Goal: Task Accomplishment & Management: Complete application form

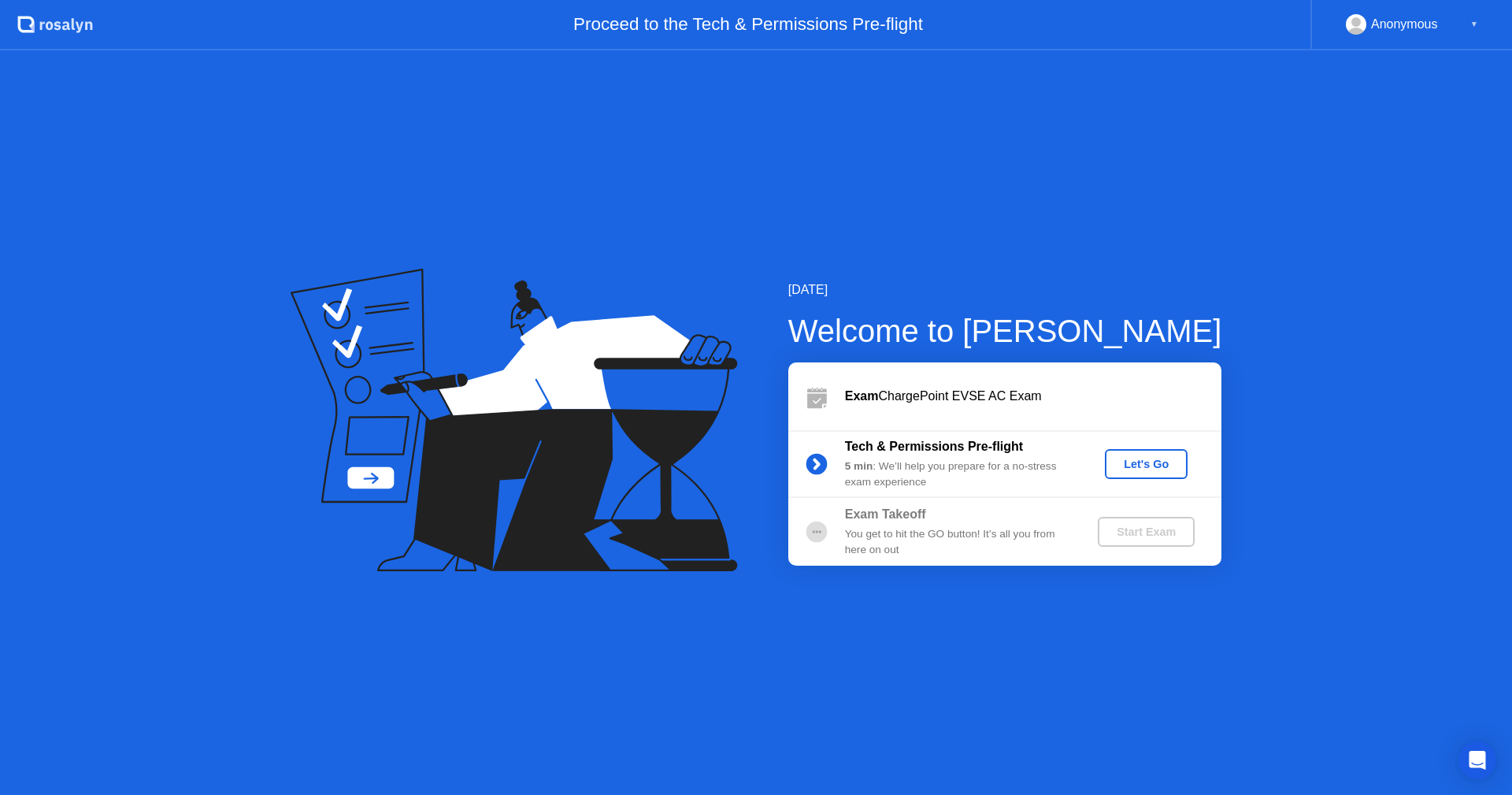
click at [933, 637] on div "[DATE] Welcome to [PERSON_NAME] Exam ChargePoint EVSE AC Exam Tech & Permission…" at bounding box center [756, 423] width 1512 height 745
click at [1131, 461] on div "Let's Go" at bounding box center [1147, 464] width 70 height 13
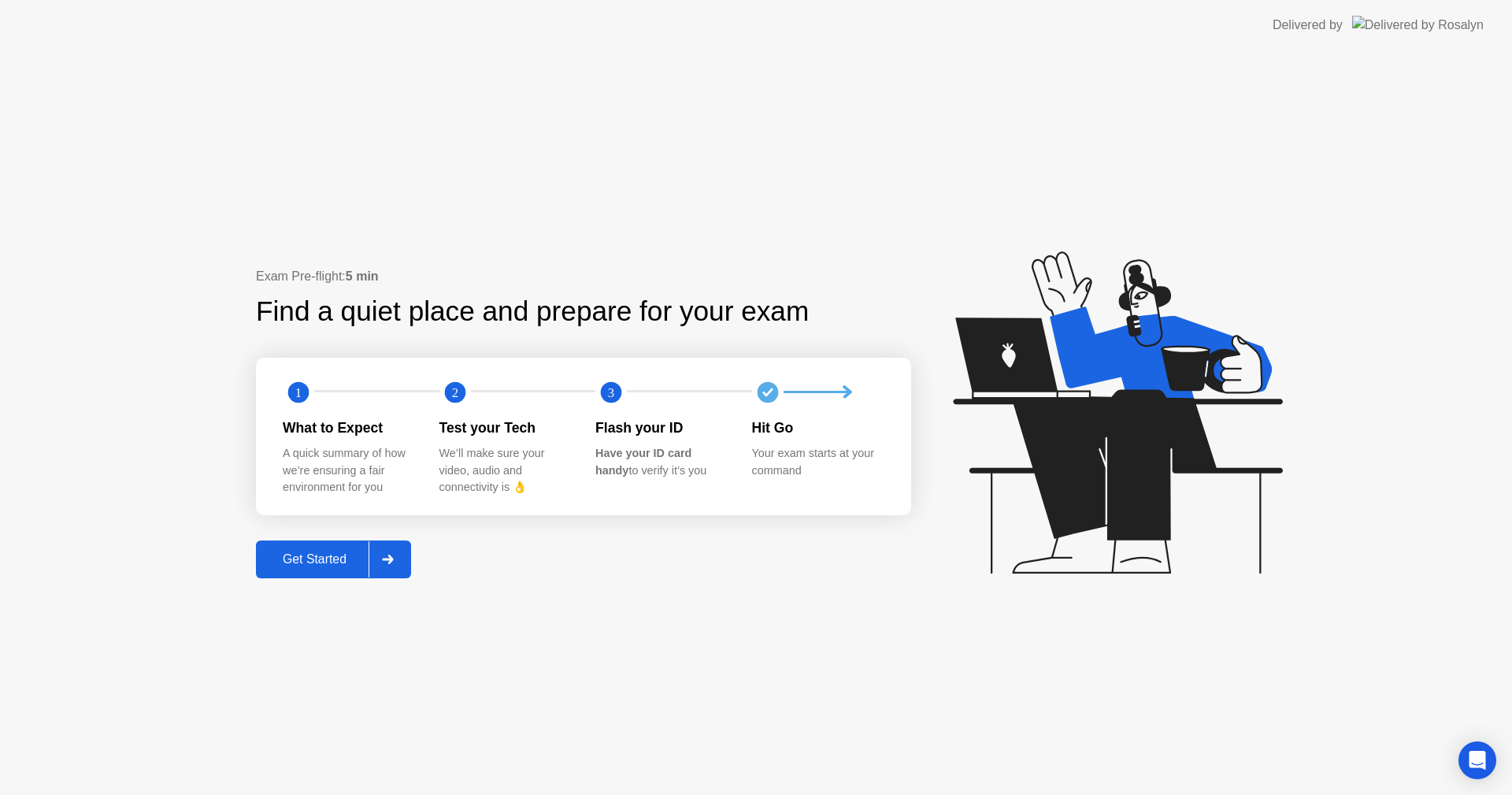
click at [339, 563] on div "Get Started" at bounding box center [314, 559] width 108 height 14
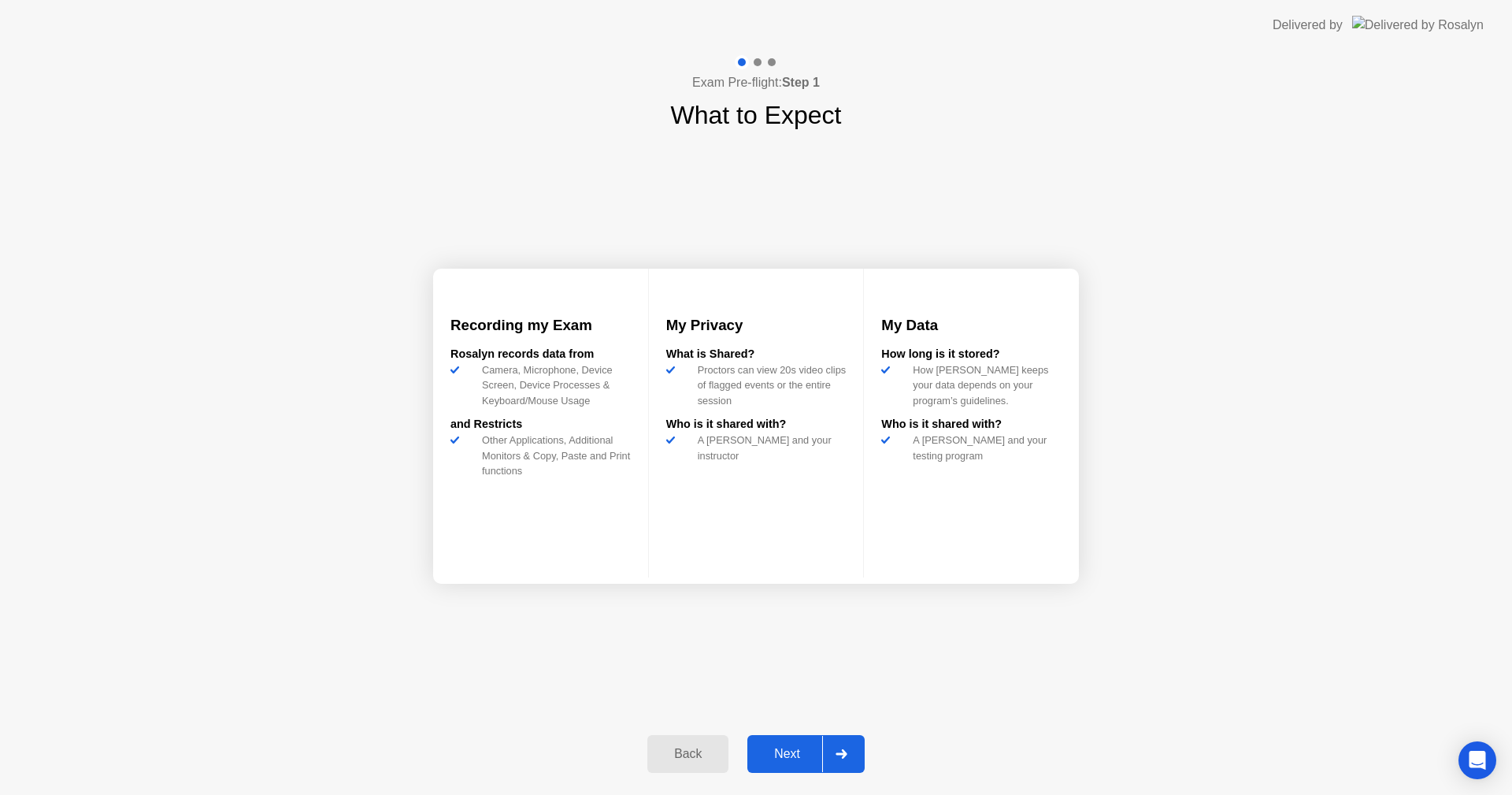
click at [786, 750] on div "Next" at bounding box center [787, 754] width 70 height 14
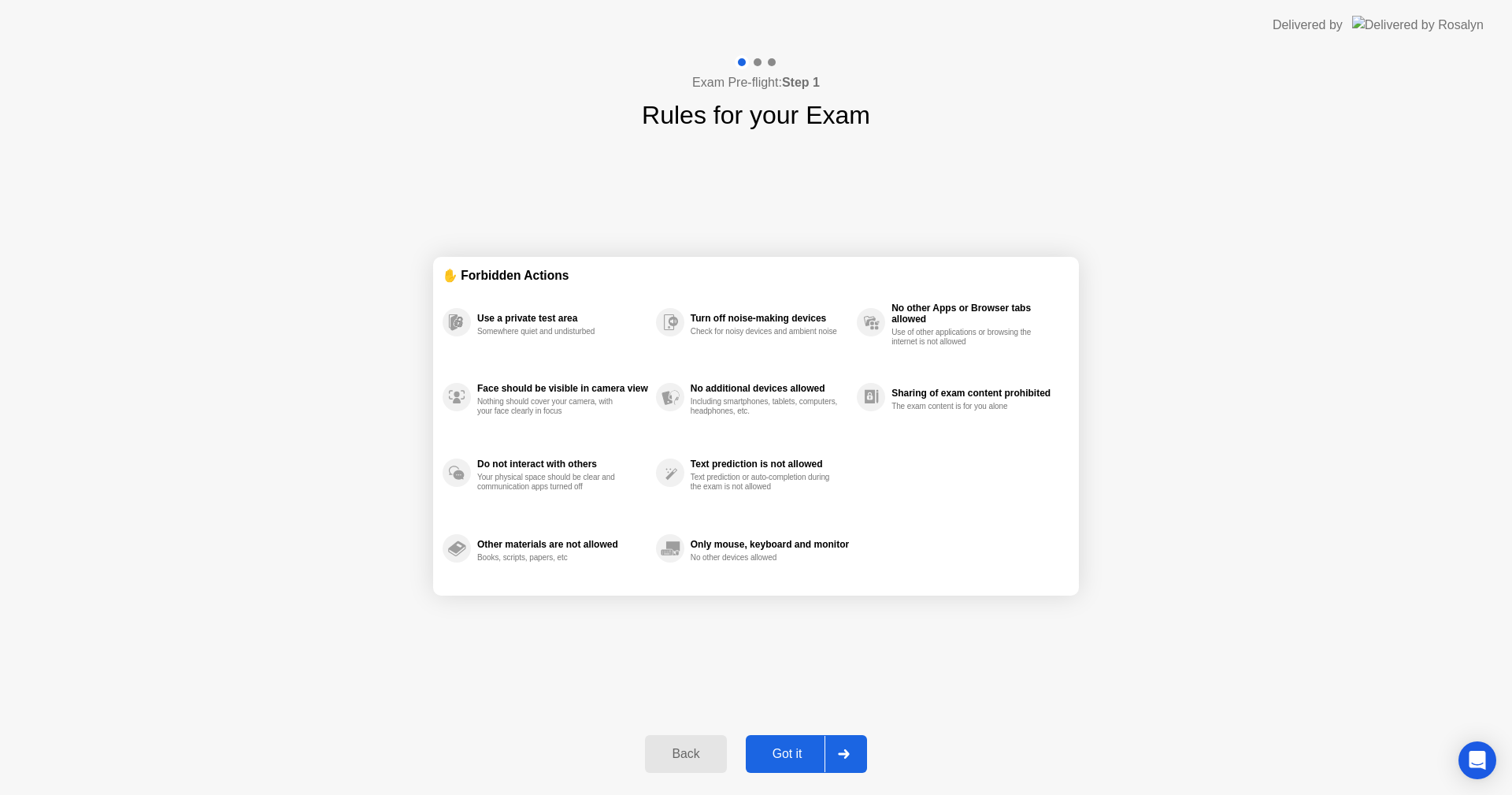
click at [783, 754] on div "Got it" at bounding box center [787, 754] width 74 height 14
select select "Available cameras"
select select "Available speakers"
select select "Available microphones"
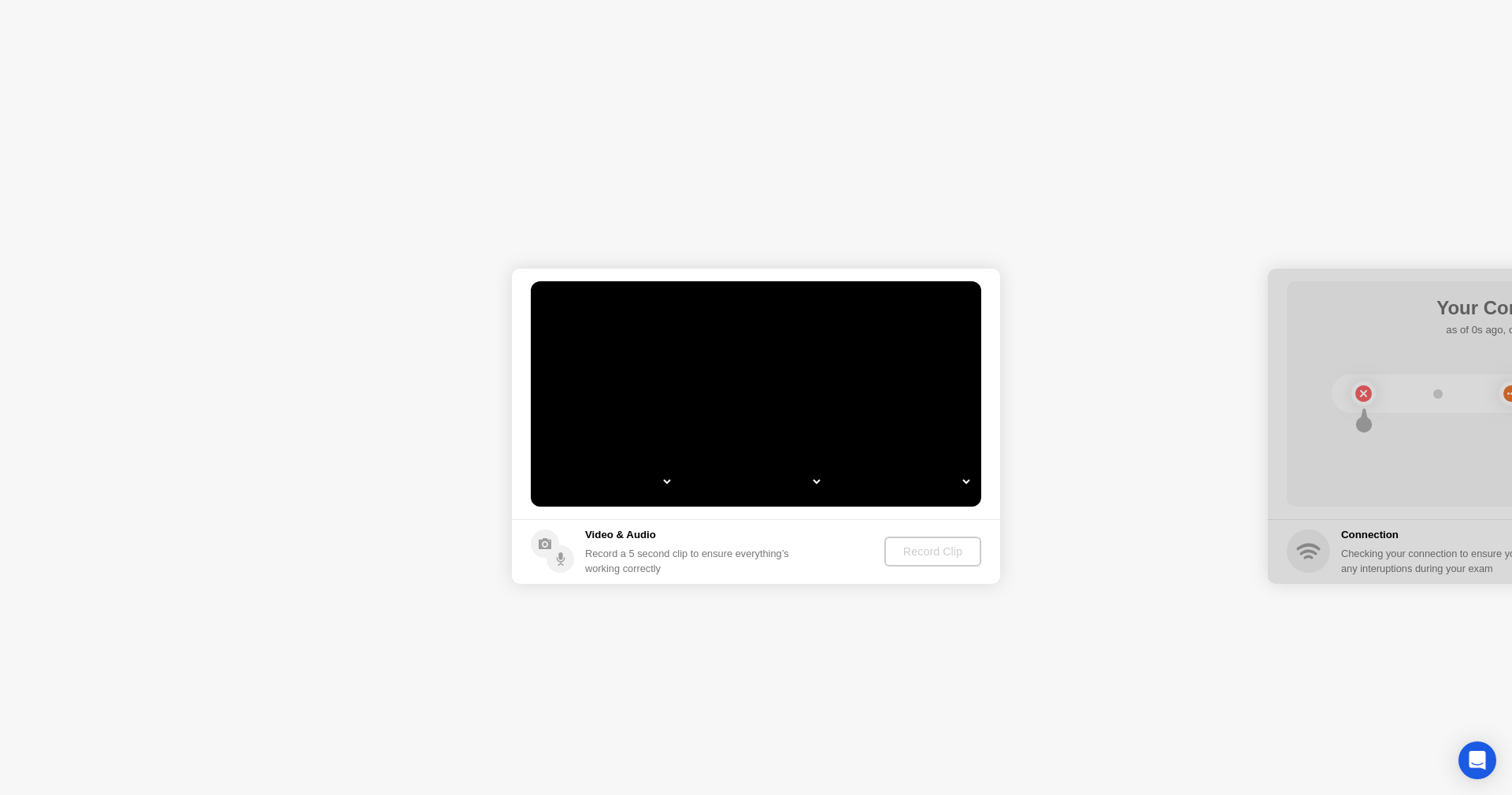
select select "*"
select select "**********"
select select "*******"
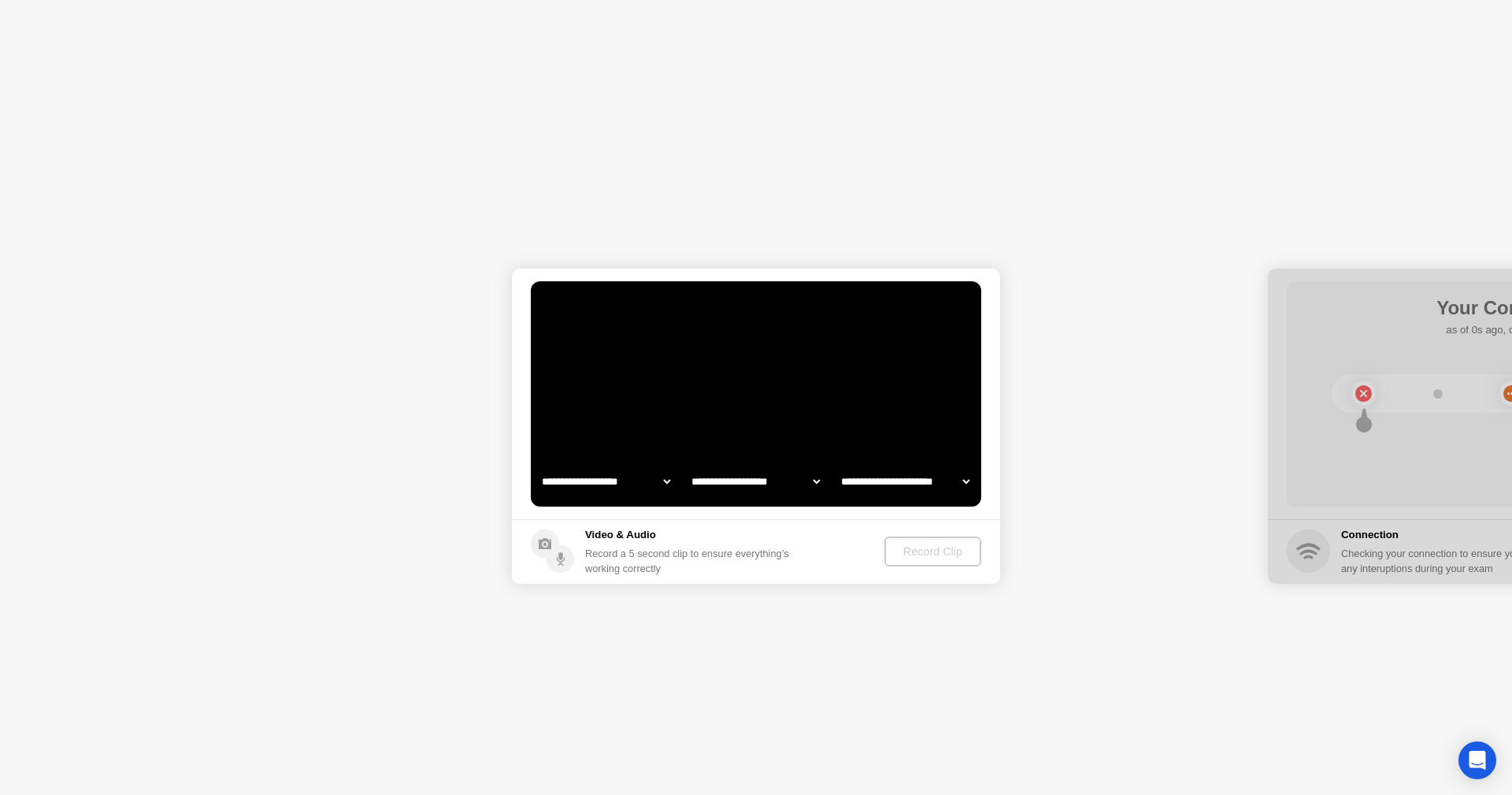
select select "*******"
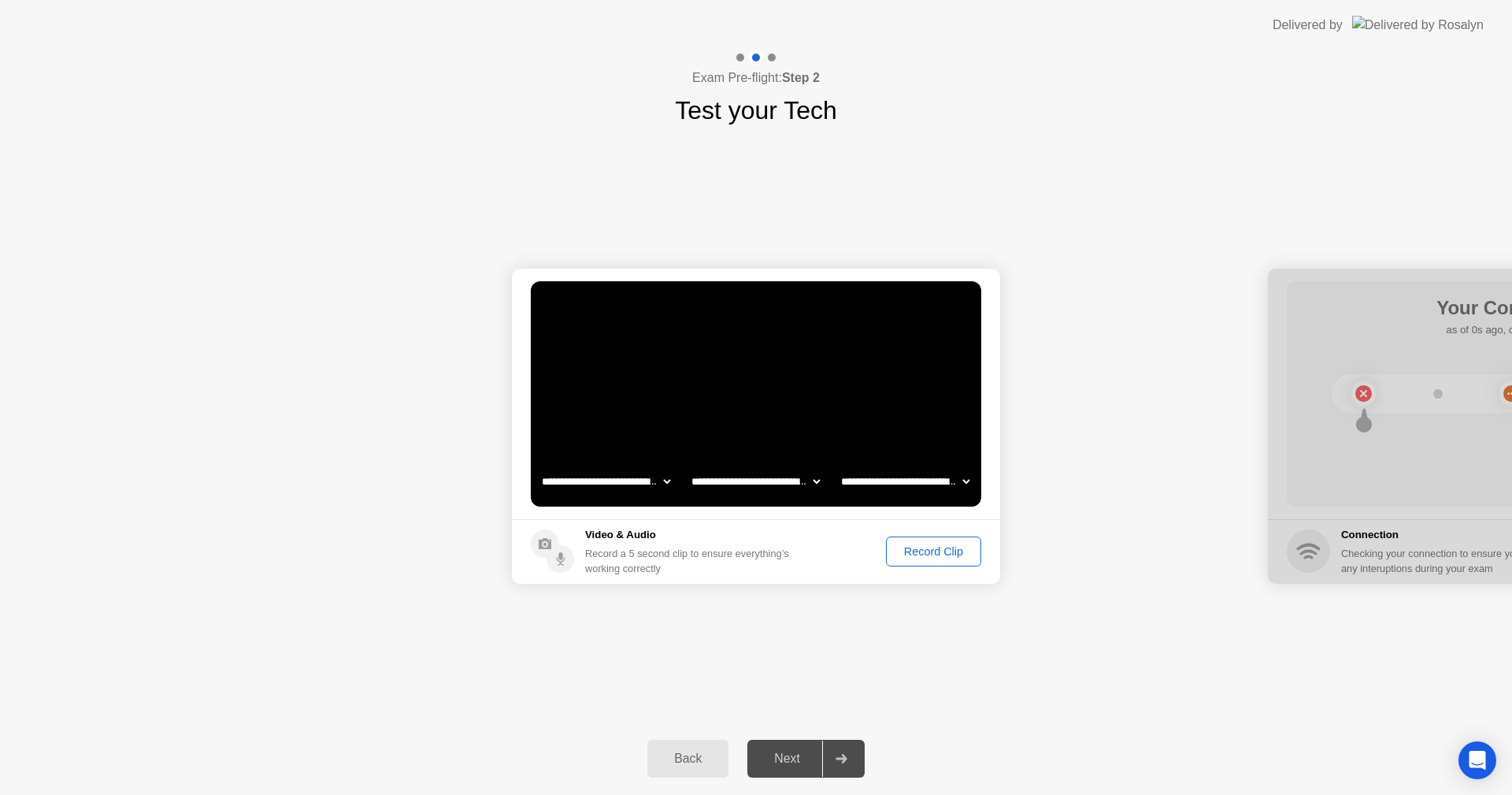
click at [940, 556] on div "Record Clip" at bounding box center [933, 551] width 84 height 13
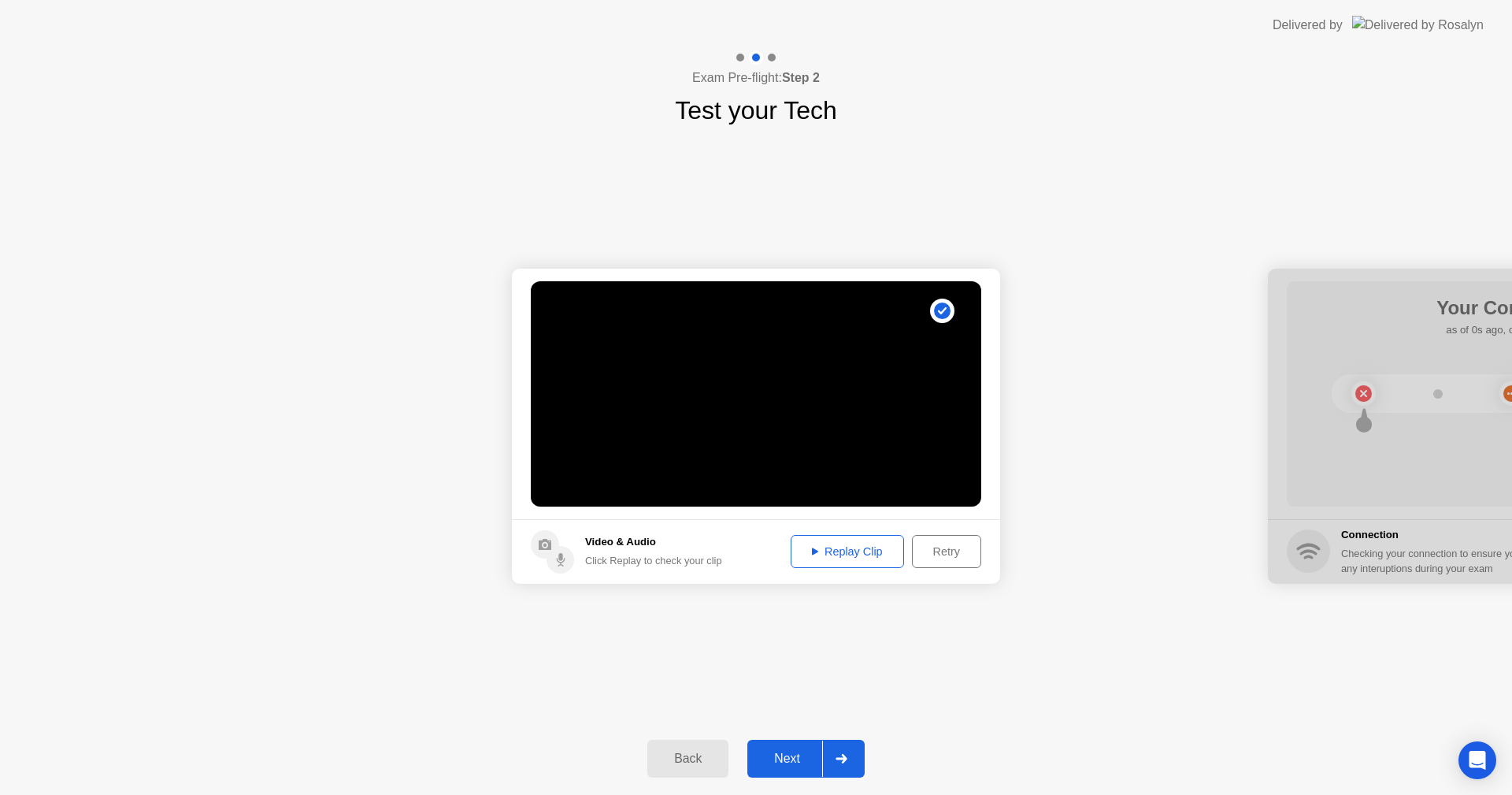
click at [836, 554] on div "Replay Clip" at bounding box center [847, 551] width 103 height 13
click at [799, 753] on div "Next" at bounding box center [787, 759] width 70 height 14
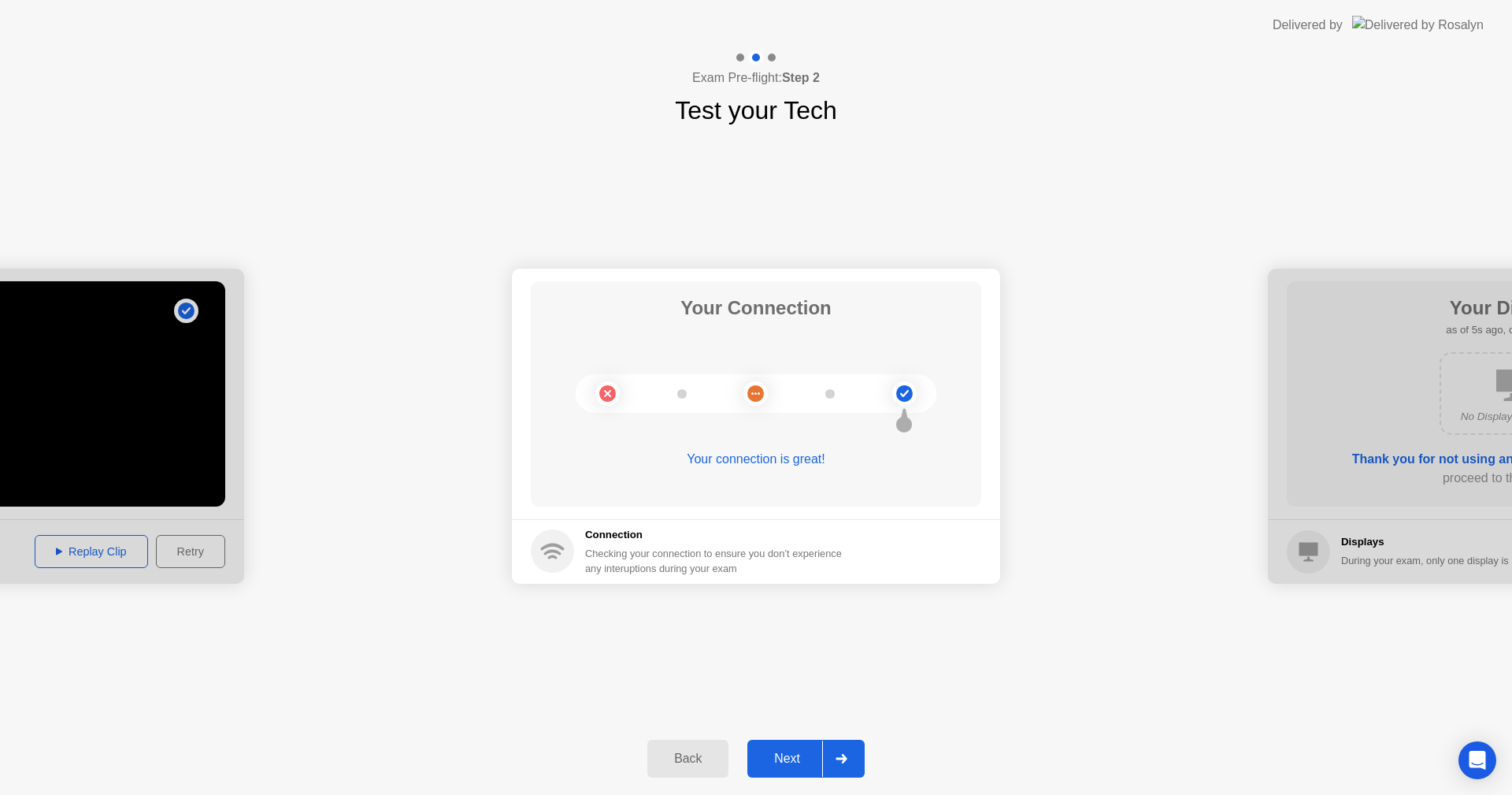
click at [808, 752] on div "Next" at bounding box center [787, 759] width 70 height 14
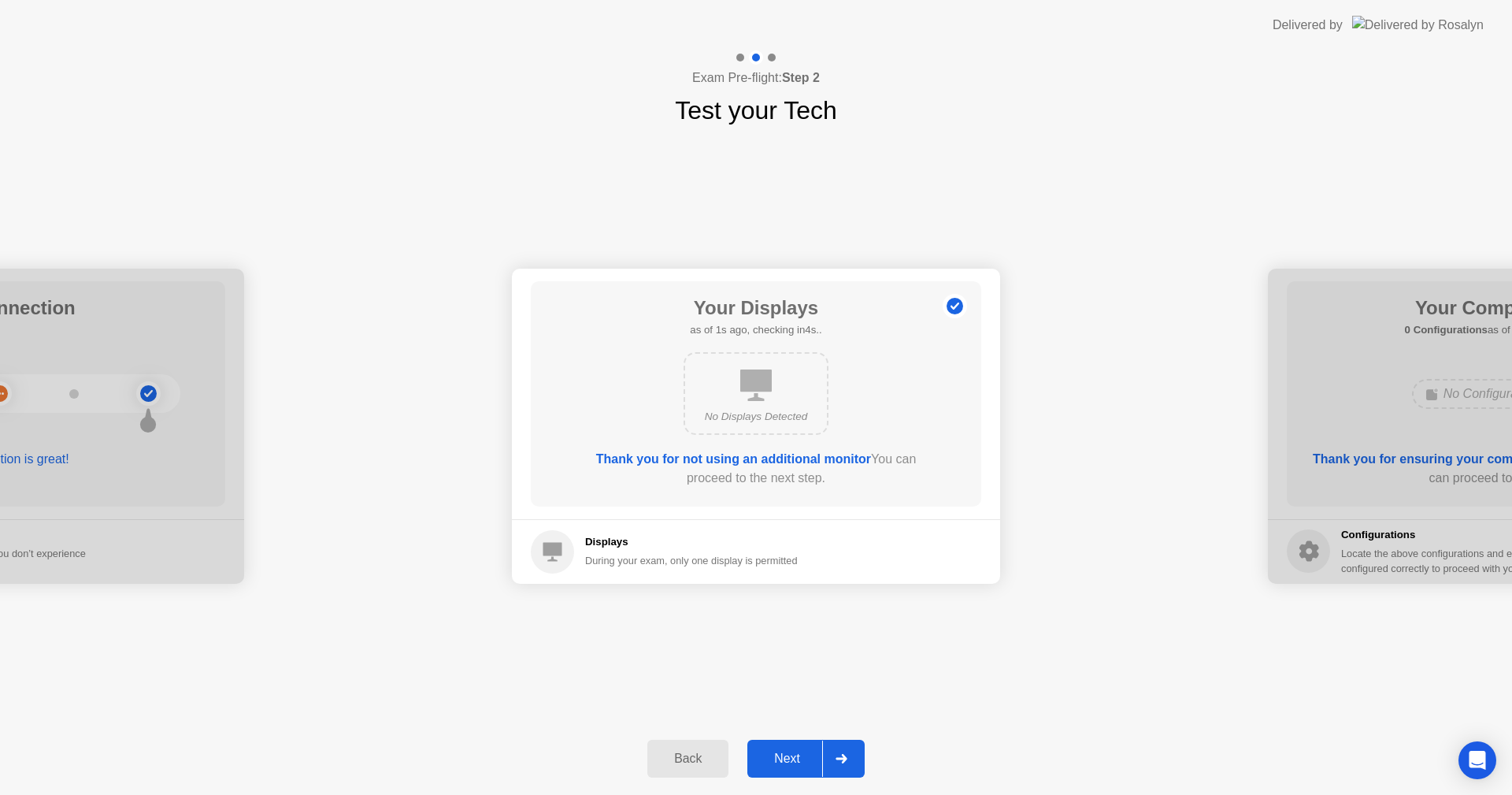
click at [794, 757] on div "Next" at bounding box center [787, 759] width 70 height 14
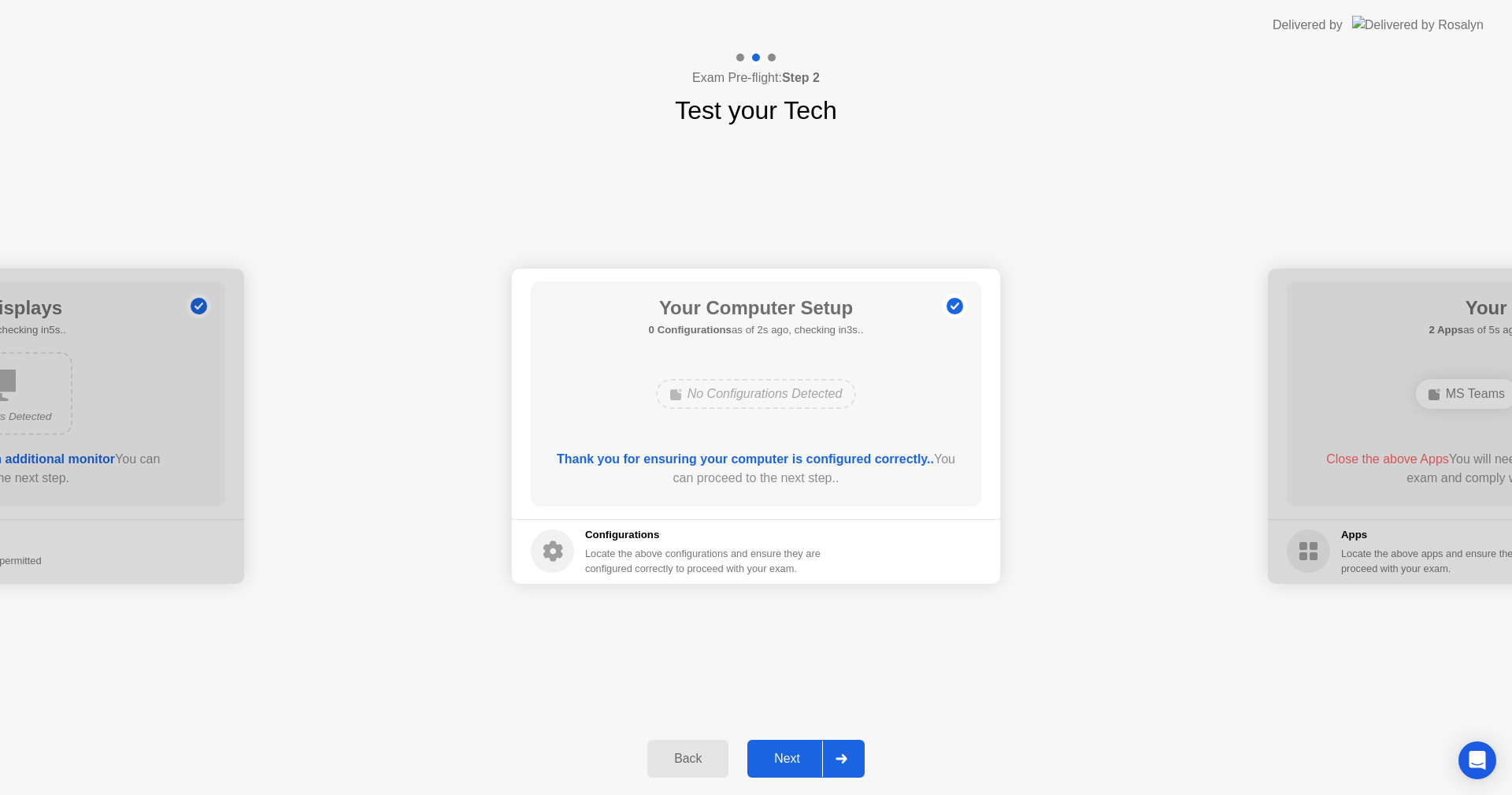
click at [794, 757] on div "Next" at bounding box center [787, 759] width 70 height 14
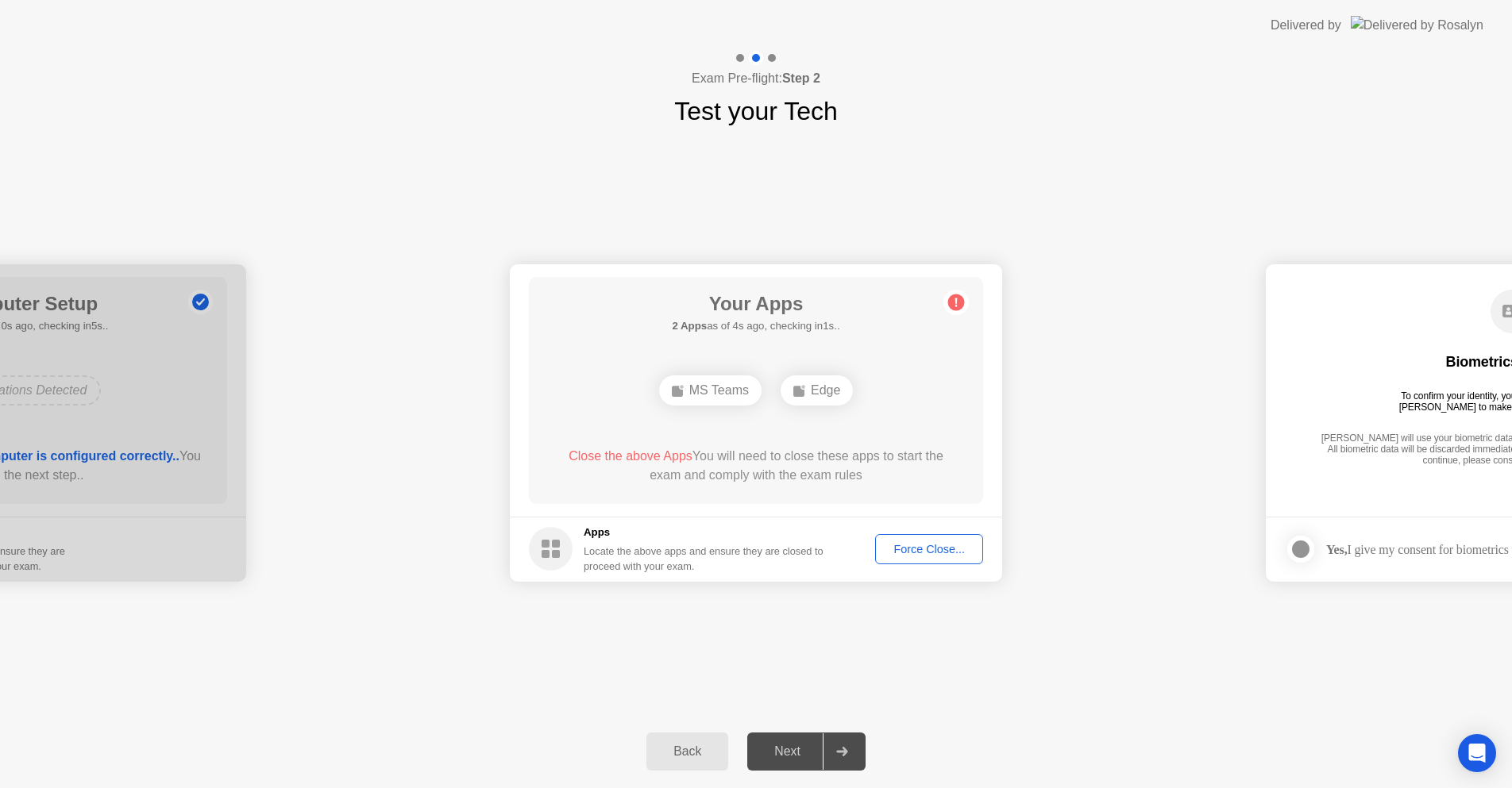
click at [909, 550] on div "Force Close..." at bounding box center [928, 549] width 97 height 13
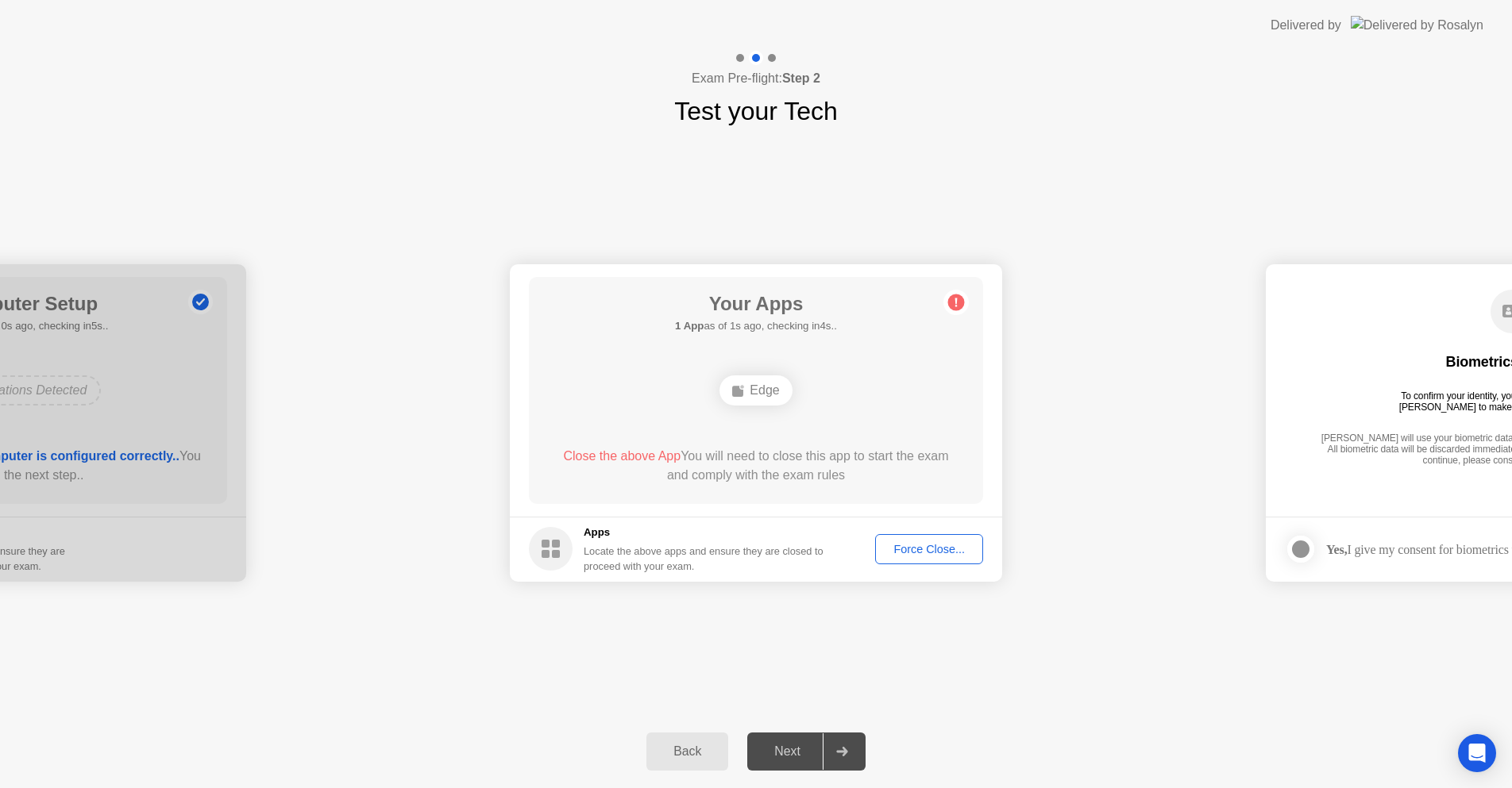
click at [921, 550] on div "Force Close..." at bounding box center [928, 549] width 97 height 13
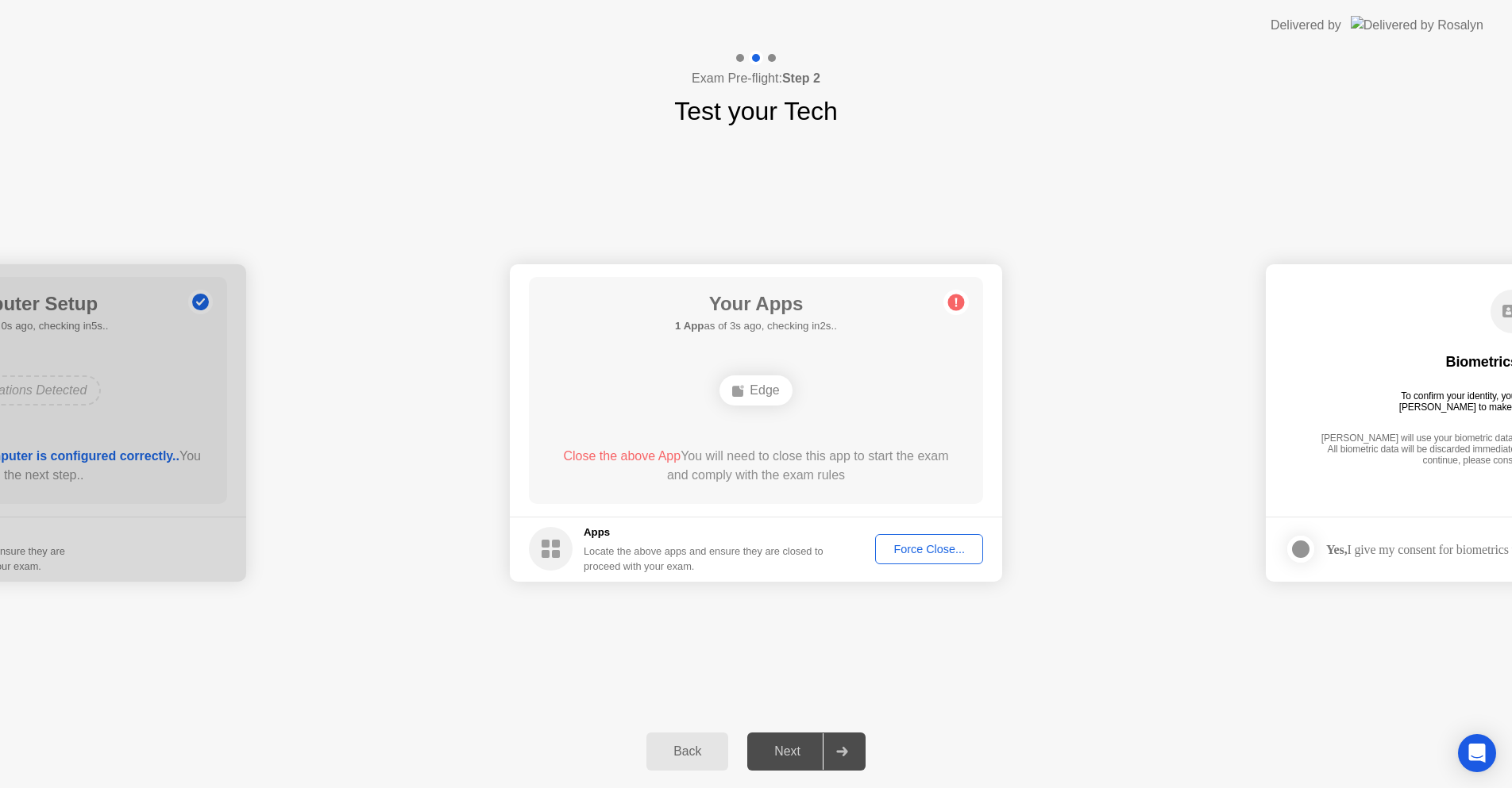
click at [938, 552] on div "Force Close..." at bounding box center [928, 549] width 97 height 13
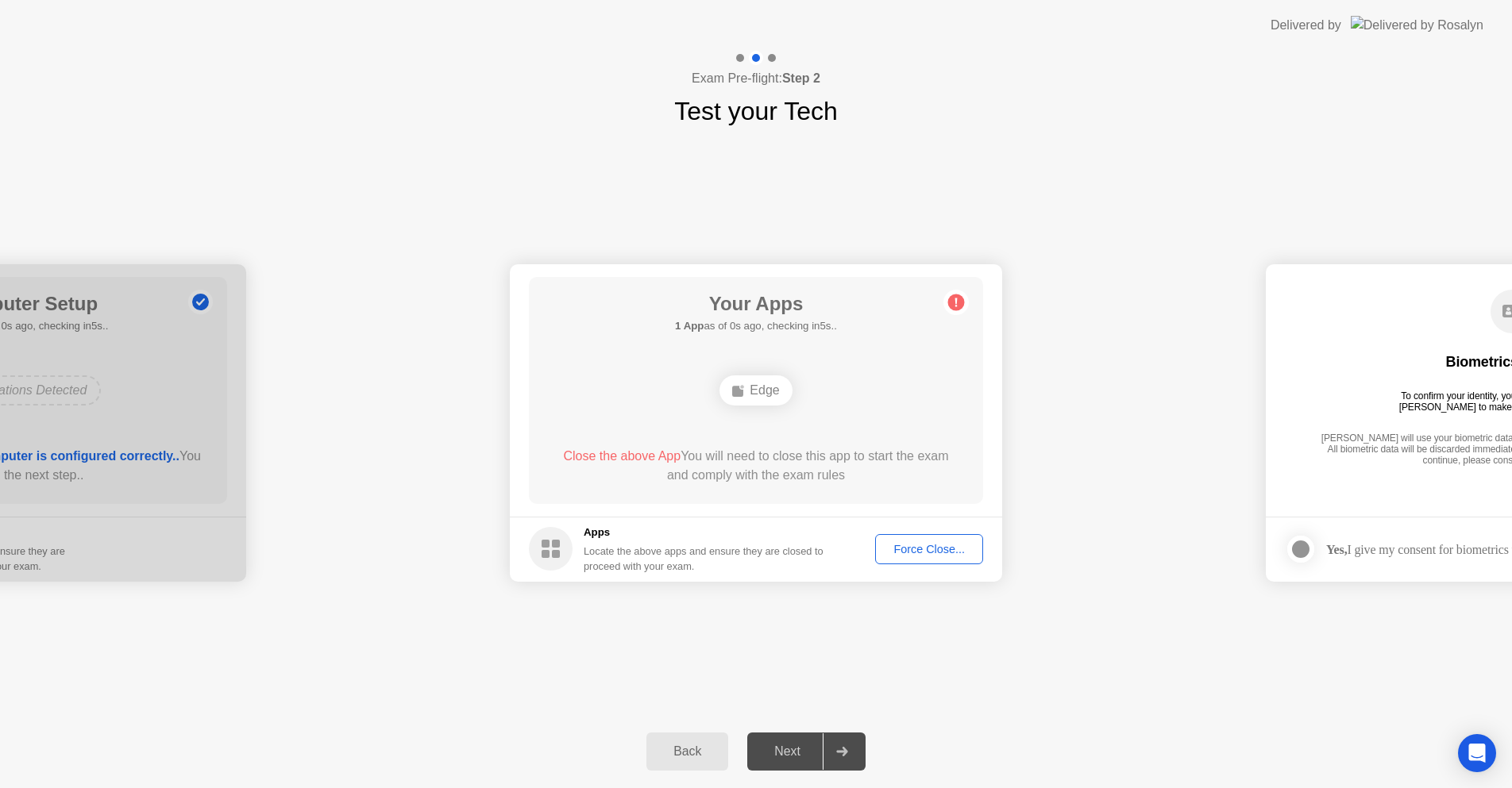
click at [921, 555] on div "Force Close..." at bounding box center [928, 549] width 97 height 13
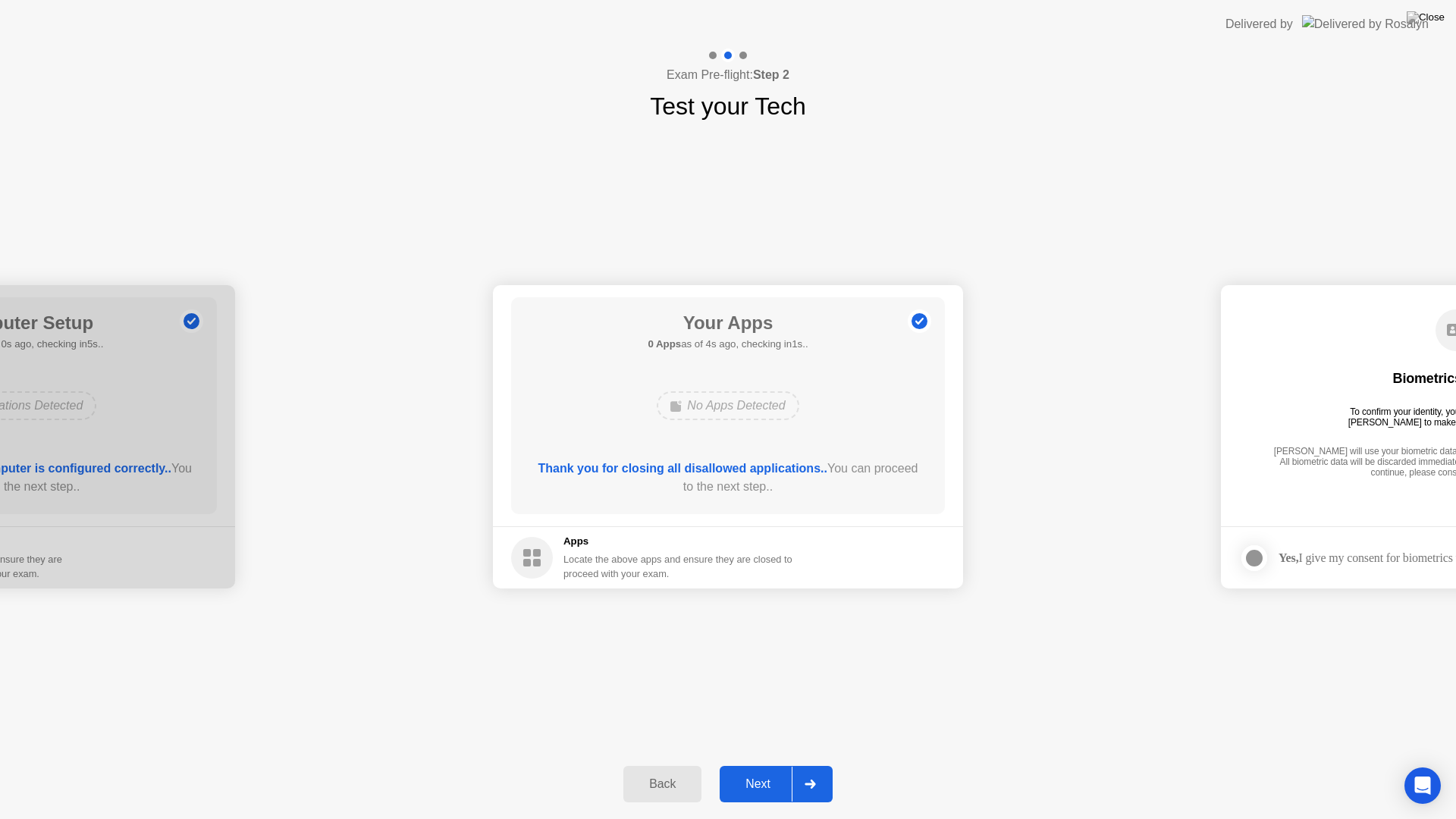
click at [762, 764] on div "Next" at bounding box center [758, 784] width 68 height 14
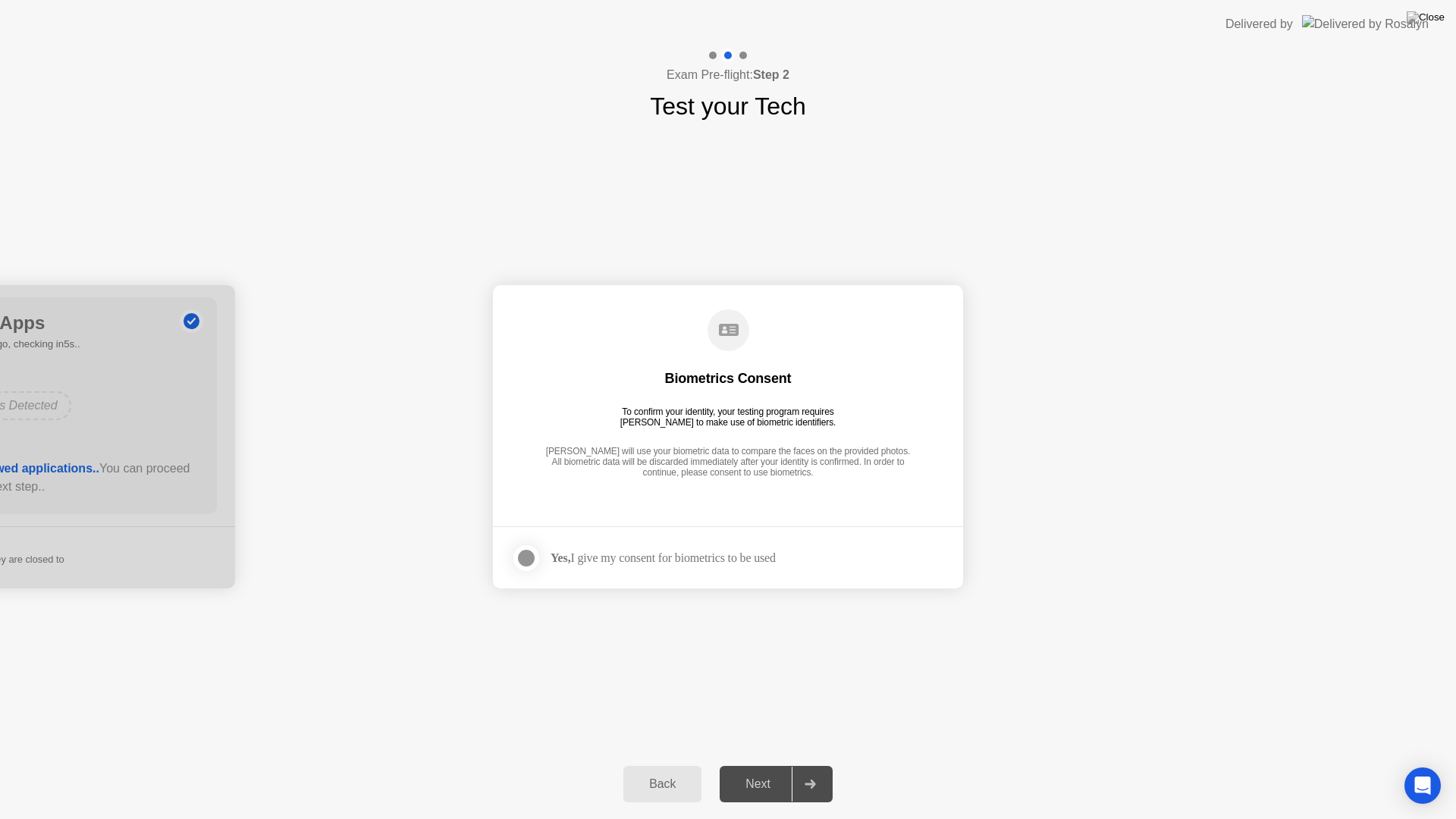
click at [528, 561] on div at bounding box center [526, 558] width 18 height 18
click at [765, 764] on div "Next" at bounding box center [758, 784] width 68 height 14
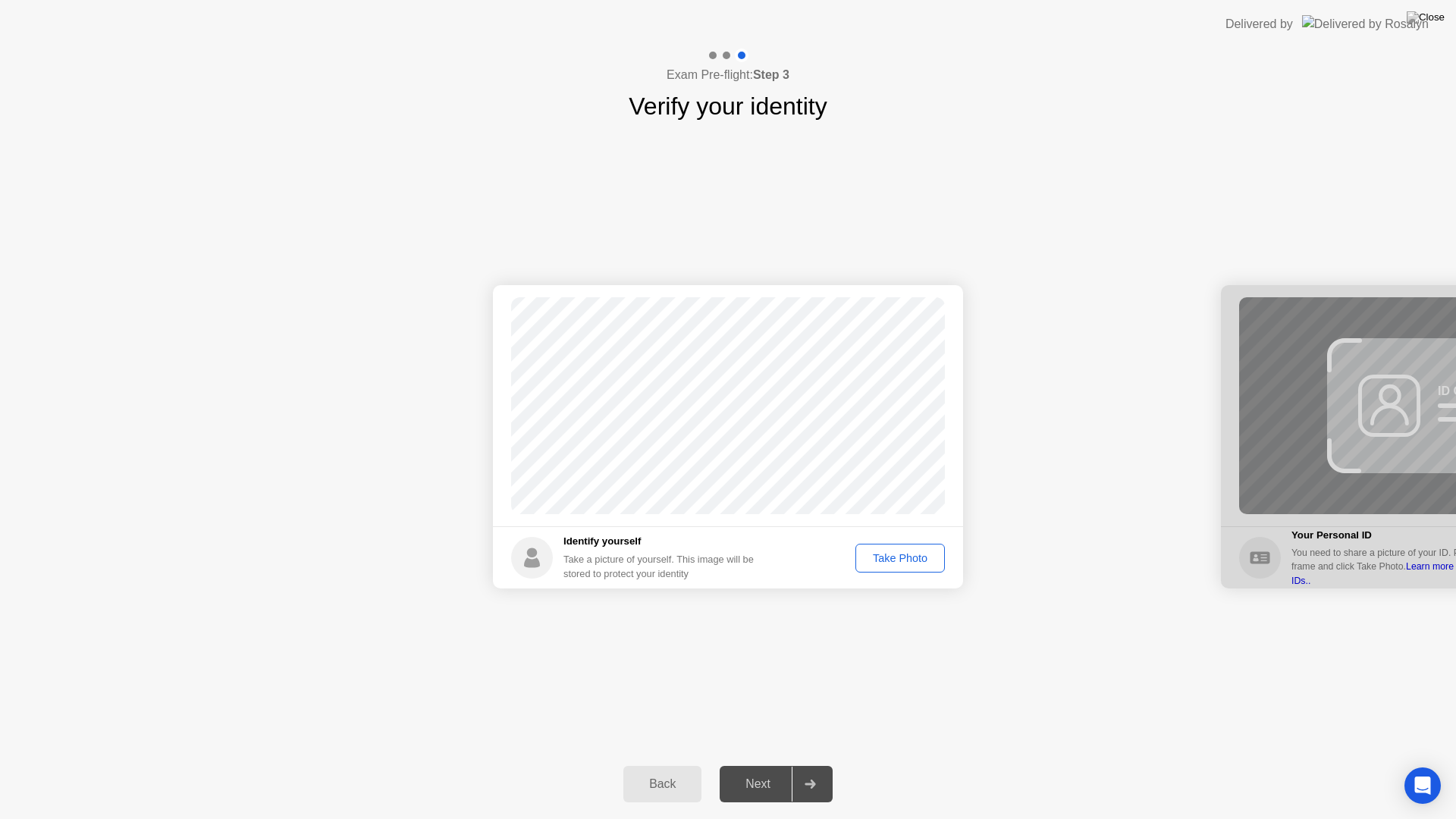
click at [890, 557] on div "Take Photo" at bounding box center [900, 558] width 79 height 12
click at [764, 764] on div "Next" at bounding box center [758, 784] width 68 height 14
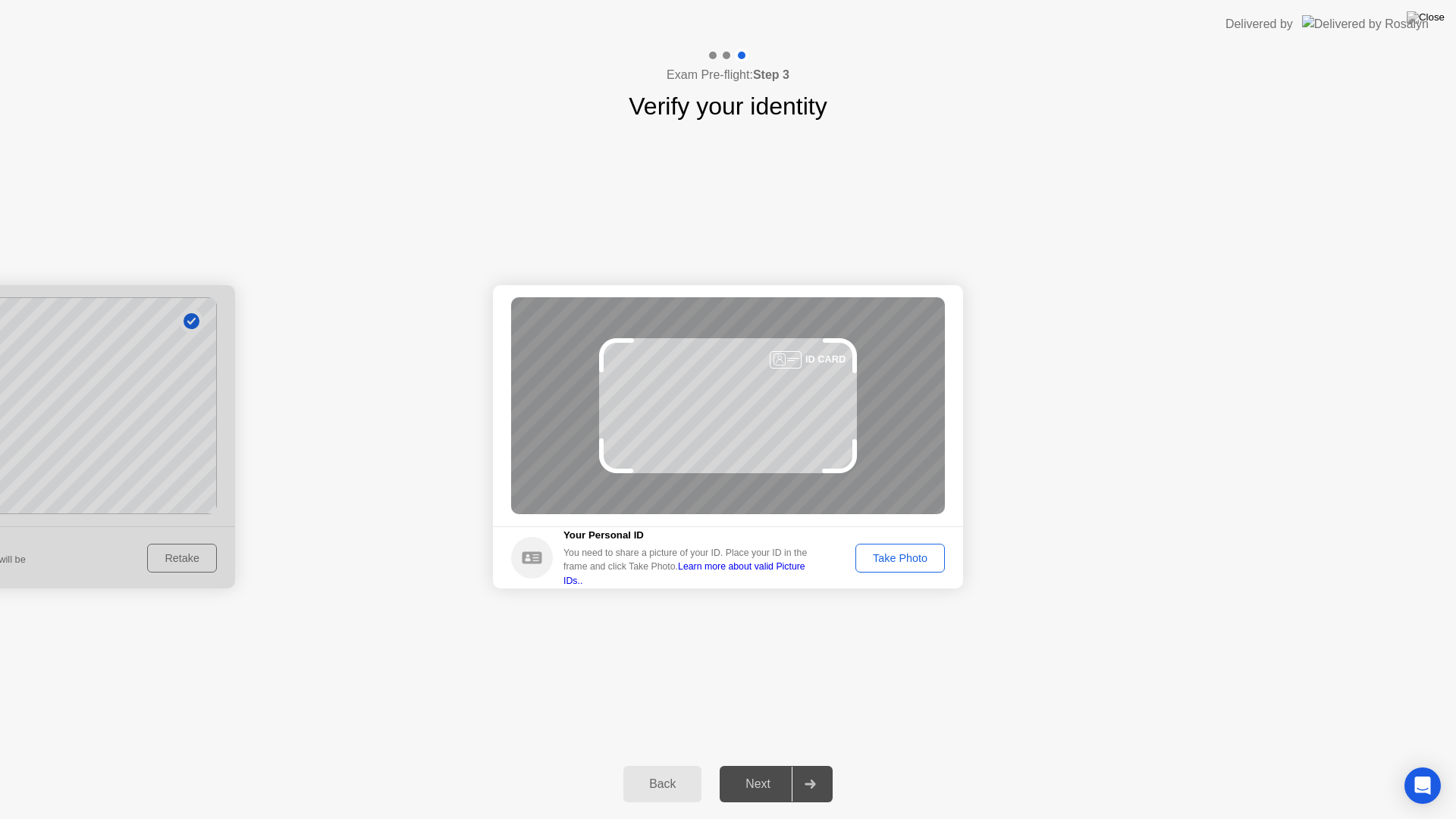
click at [922, 559] on div "Take Photo" at bounding box center [900, 558] width 79 height 12
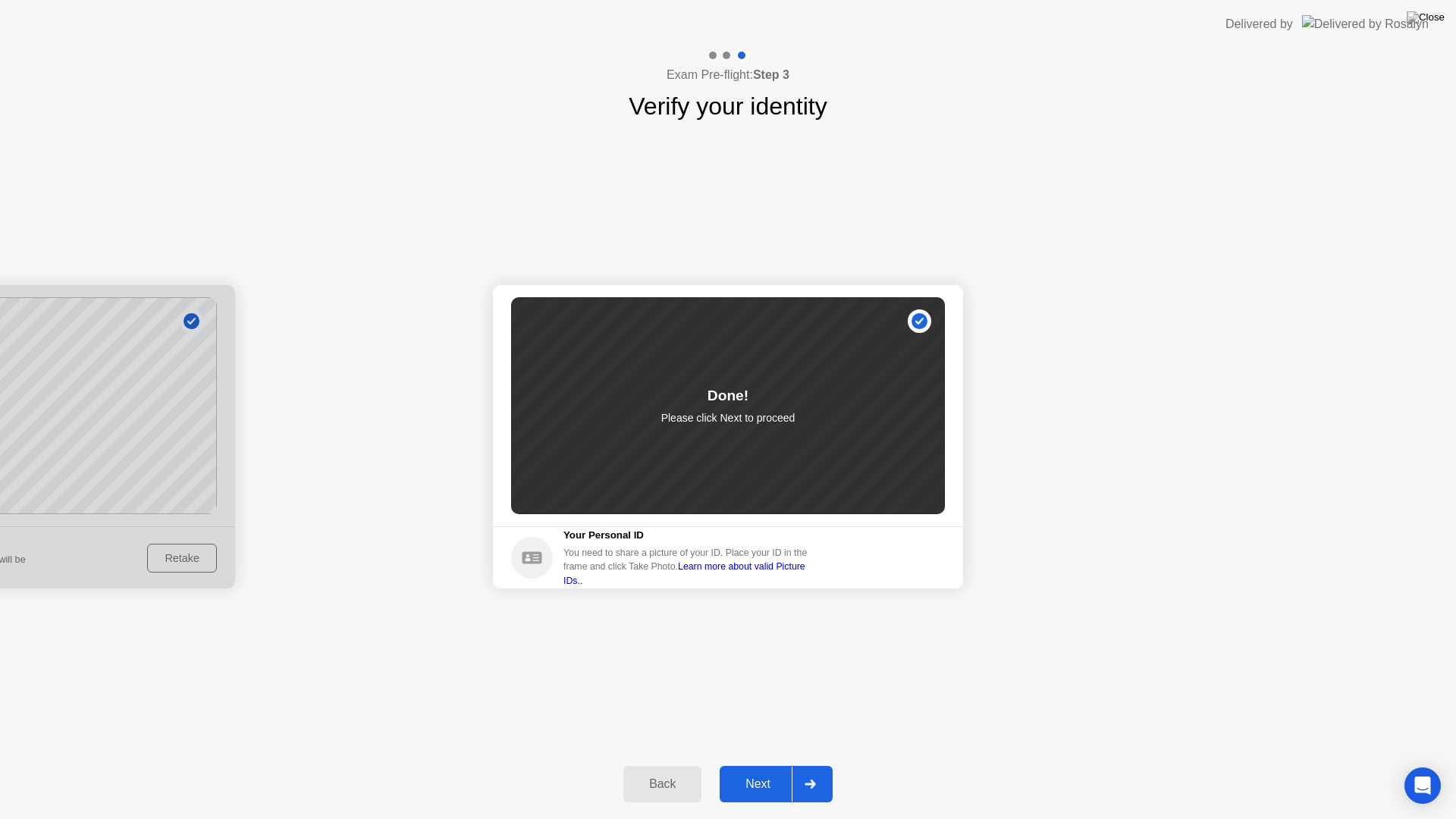
click at [773, 764] on div "Next" at bounding box center [758, 784] width 68 height 14
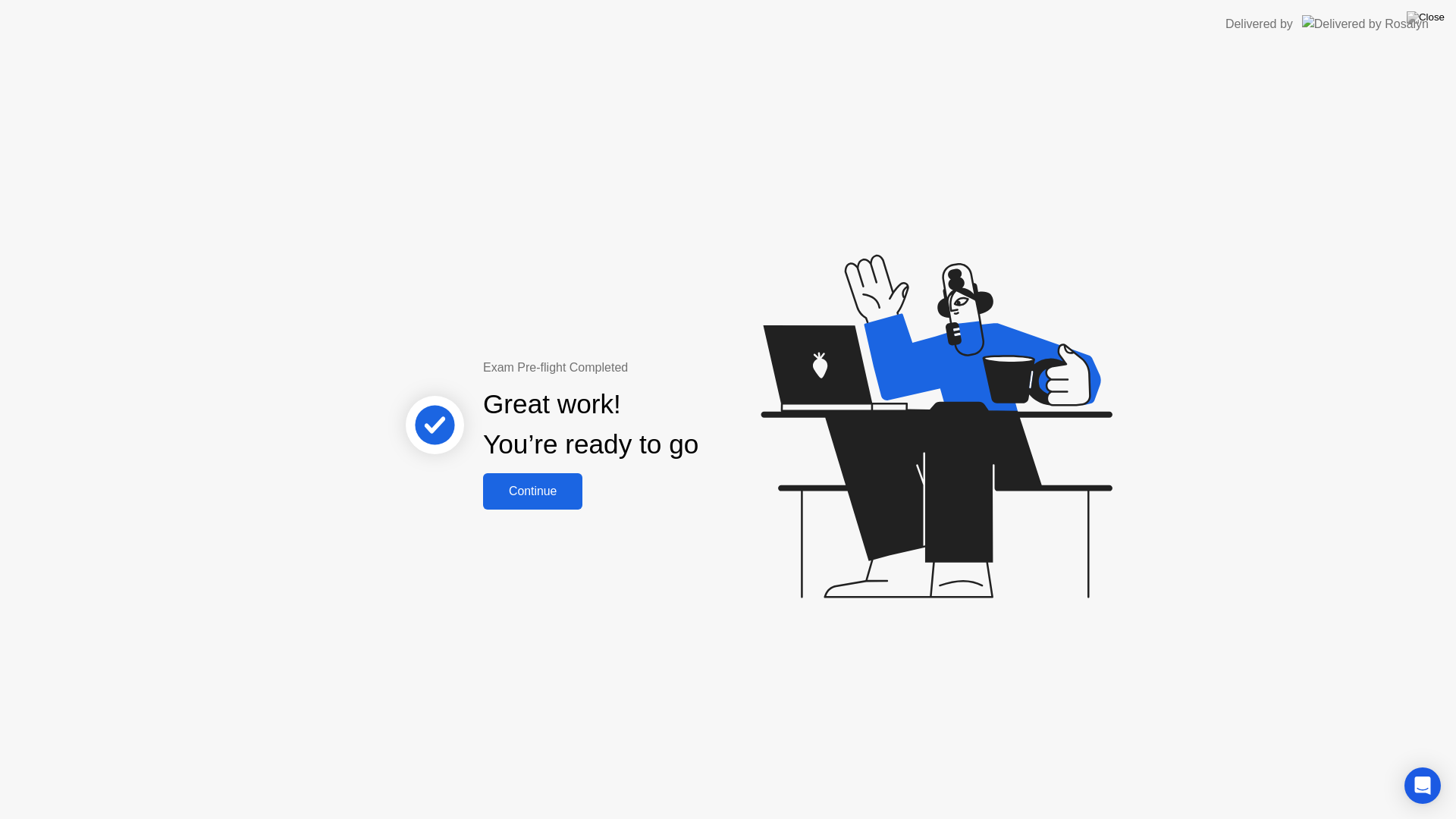
click at [524, 486] on div "Continue" at bounding box center [532, 492] width 91 height 14
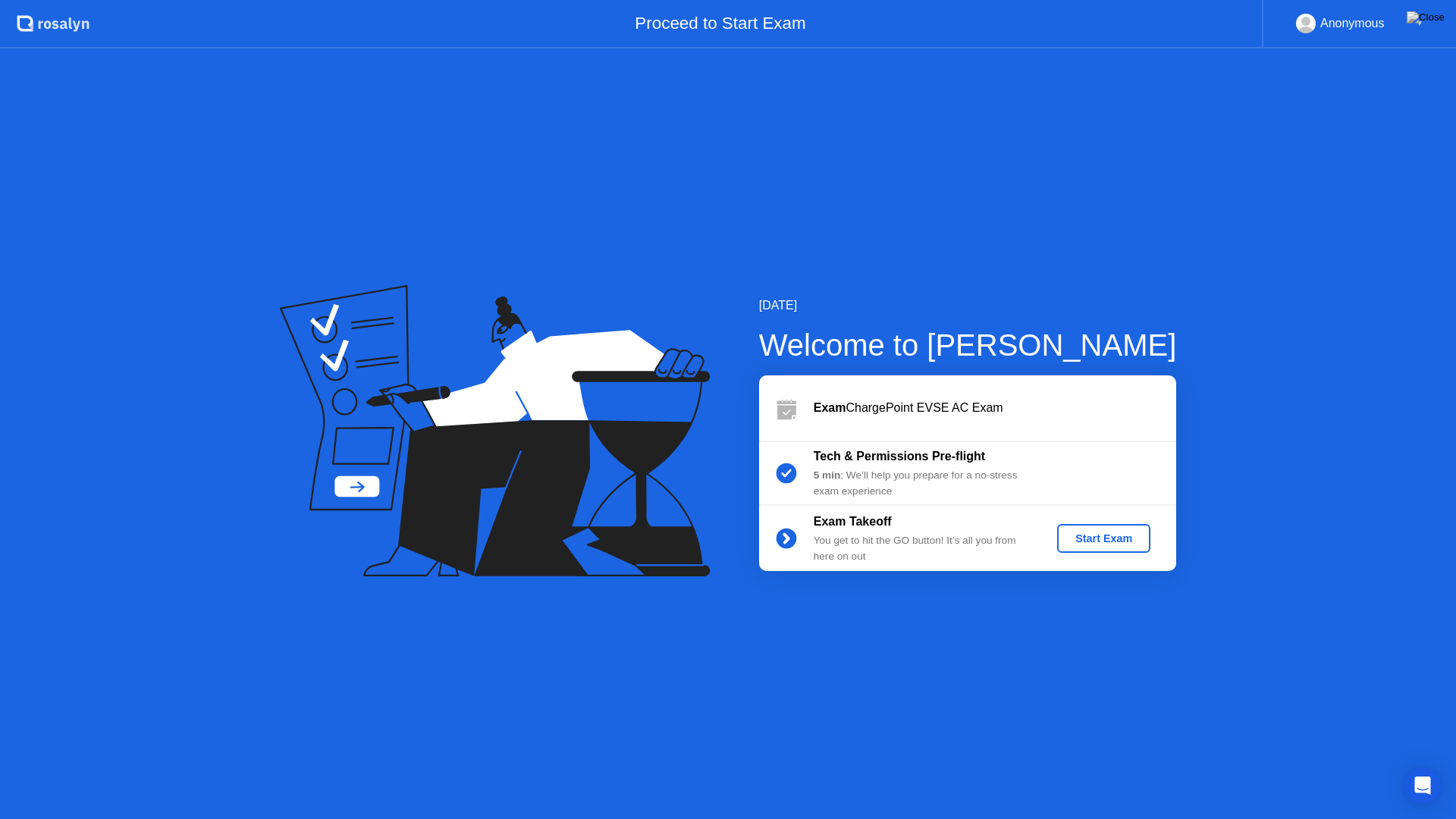
click at [1083, 544] on div "Start Exam" at bounding box center [1103, 538] width 81 height 12
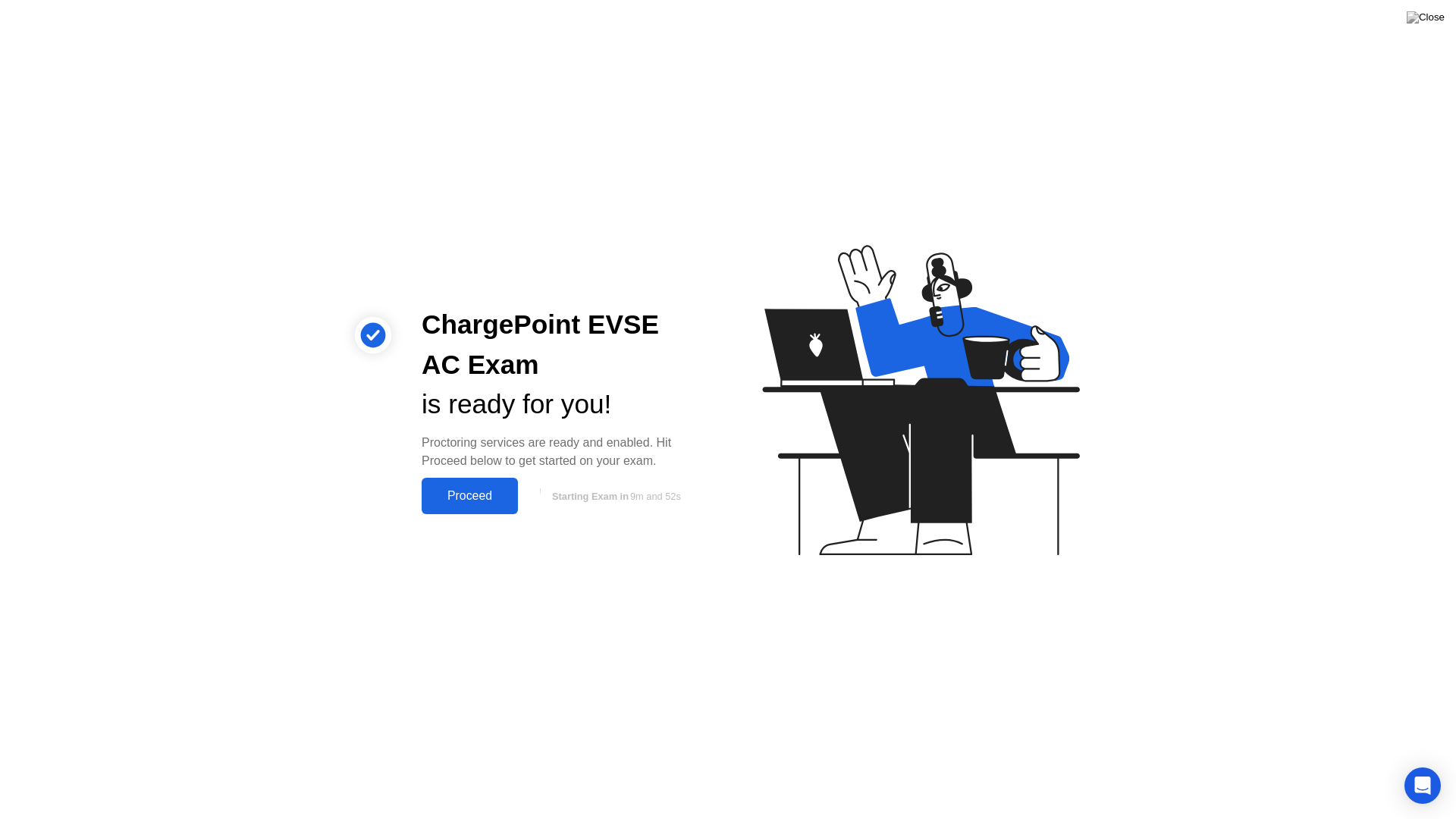
click at [494, 496] on div "Proceed" at bounding box center [470, 496] width 87 height 14
